Goal: Transaction & Acquisition: Purchase product/service

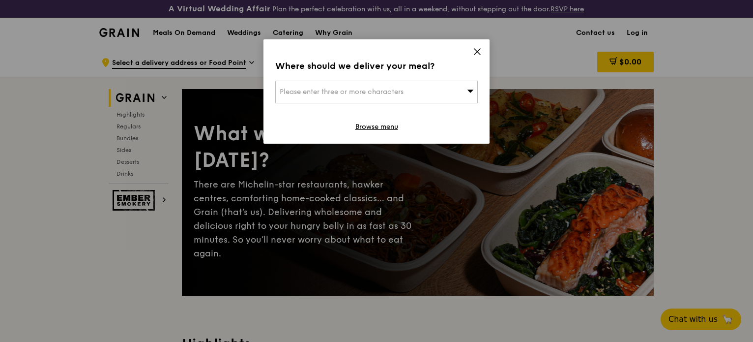
click at [481, 51] on icon at bounding box center [477, 51] width 9 height 9
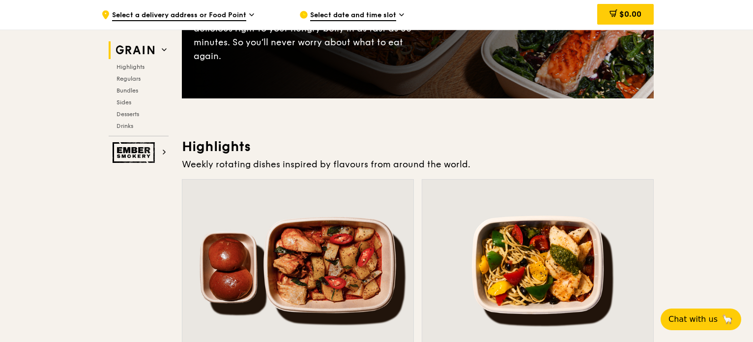
scroll to position [344, 0]
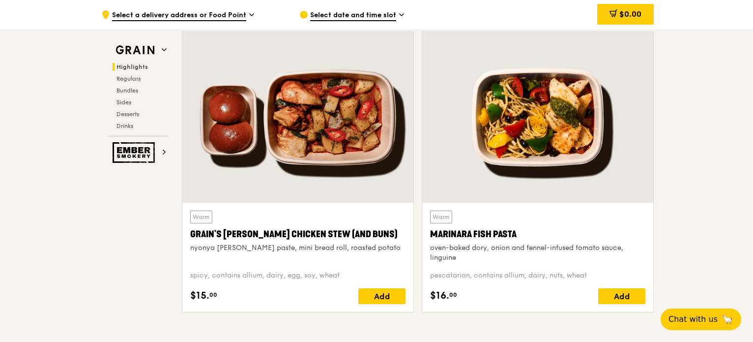
click at [505, 227] on div "Marinara Fish Pasta" at bounding box center [537, 234] width 215 height 14
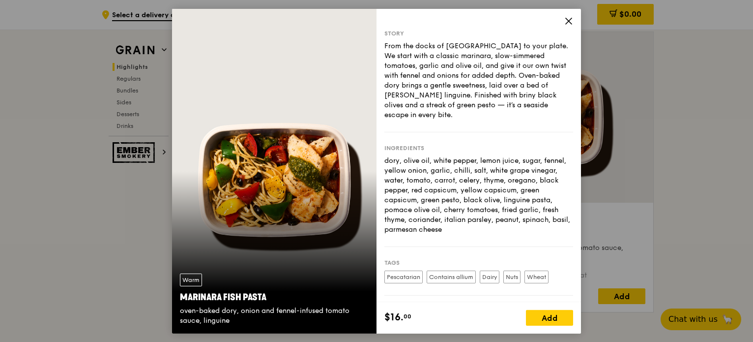
scroll to position [65, 0]
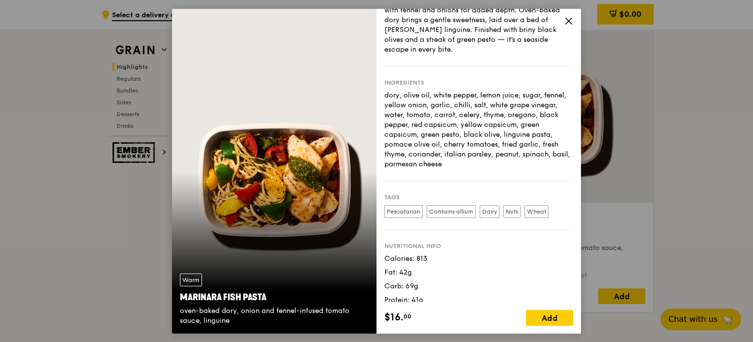
drag, startPoint x: 397, startPoint y: 251, endPoint x: 449, endPoint y: 279, distance: 59.2
click at [449, 279] on div "Calories: 813 Fat: 42g Carb: 69g Protein: 41g" at bounding box center [478, 278] width 189 height 51
click at [447, 283] on div "Calories: 813 Fat: 42g Carb: 69g Protein: 41g" at bounding box center [478, 278] width 189 height 51
drag, startPoint x: 428, startPoint y: 290, endPoint x: 383, endPoint y: 243, distance: 64.3
click at [383, 243] on div "Story From the docks of [GEOGRAPHIC_DATA] to your plate. We start with a classi…" at bounding box center [479, 154] width 205 height 293
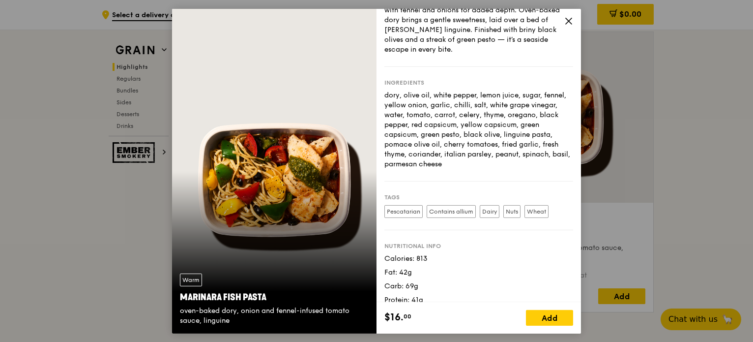
click at [388, 253] on div "Calories: 813" at bounding box center [478, 258] width 189 height 10
drag, startPoint x: 399, startPoint y: 244, endPoint x: 429, endPoint y: 270, distance: 39.7
click at [429, 270] on div "Calories: 813 Fat: 42g Carb: 69g Protein: 41g" at bounding box center [478, 278] width 189 height 51
click at [426, 281] on div "Carb: 69g" at bounding box center [478, 286] width 189 height 10
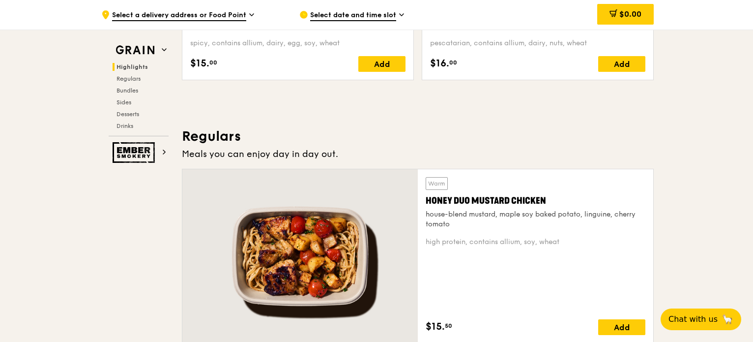
scroll to position [429, 0]
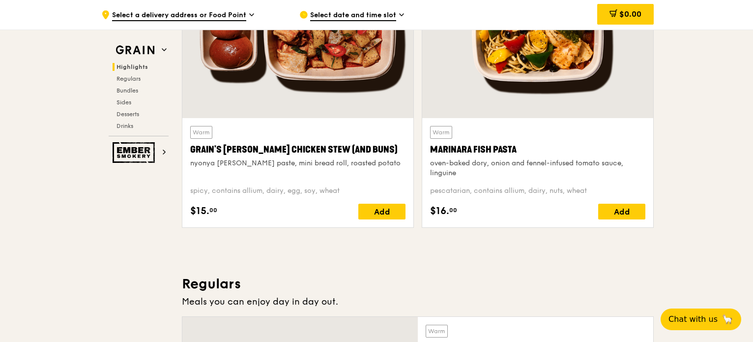
click at [524, 159] on div "oven-baked dory, onion and fennel-infused tomato sauce, linguine" at bounding box center [537, 168] width 215 height 20
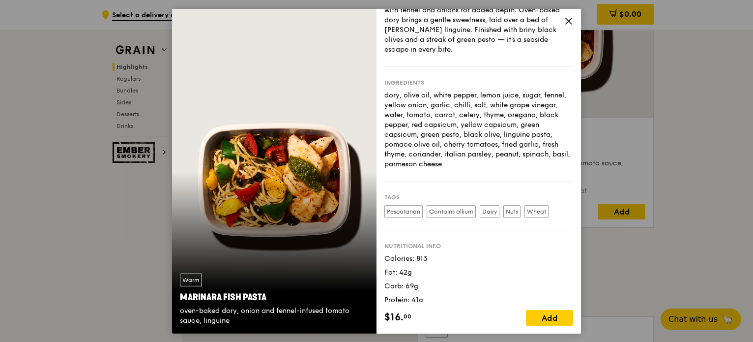
scroll to position [478, 0]
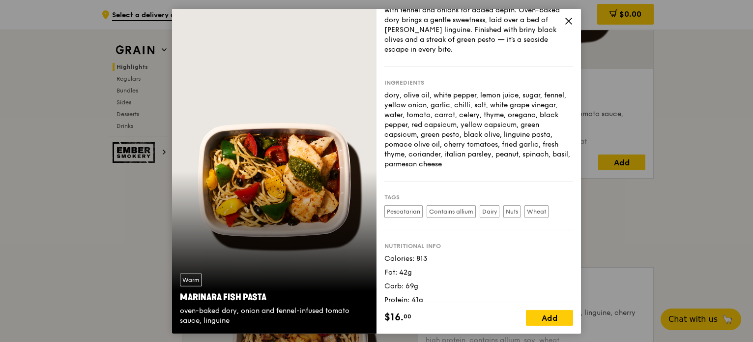
drag, startPoint x: 399, startPoint y: 198, endPoint x: 515, endPoint y: 203, distance: 116.1
click at [515, 205] on div "Pescatarian Contains allium [GEOGRAPHIC_DATA] Nuts Wheat" at bounding box center [478, 213] width 189 height 17
click at [516, 230] on div "Nutritional info Calories: 813 Fat: 42g Carb: 69g Protein: 41g" at bounding box center [478, 267] width 189 height 75
drag, startPoint x: 385, startPoint y: 256, endPoint x: 416, endPoint y: 264, distance: 32.1
click at [416, 267] on div "Fat: 42g" at bounding box center [478, 272] width 189 height 10
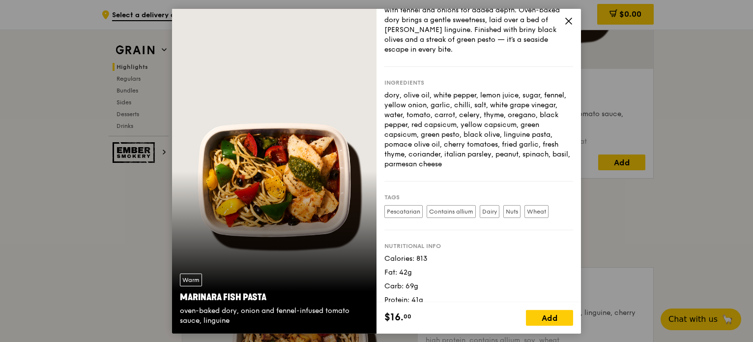
click at [416, 267] on div "Fat: 42g" at bounding box center [478, 272] width 189 height 10
click at [103, 218] on div "Warm Marinara Fish Pasta oven-baked dory, onion and fennel-infused tomato sauce…" at bounding box center [376, 171] width 753 height 342
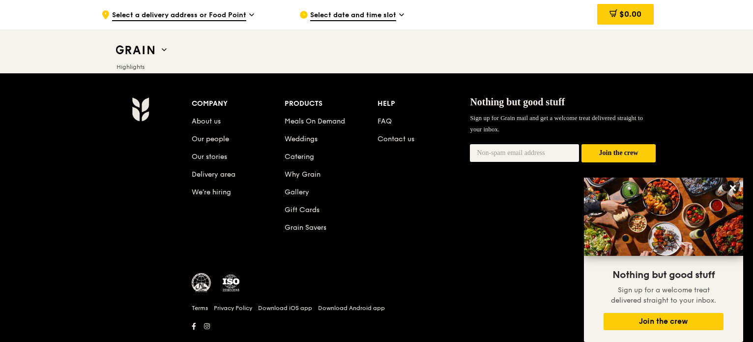
scroll to position [4184, 0]
